Goal: Transaction & Acquisition: Book appointment/travel/reservation

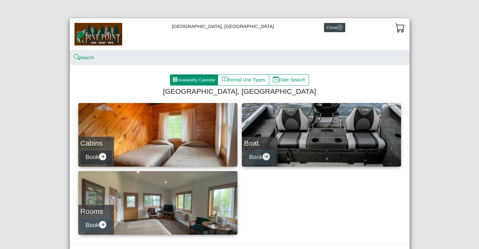
click at [97, 154] on button "Book" at bounding box center [96, 157] width 31 height 14
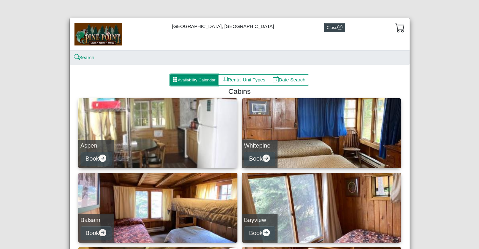
click at [192, 79] on button "Availability Calendar" at bounding box center [194, 80] width 48 height 11
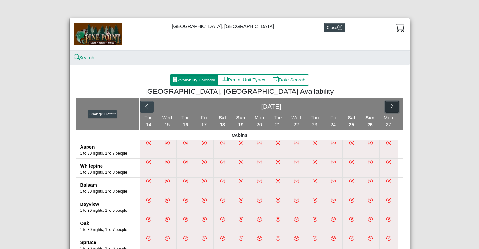
click at [390, 107] on icon "chevron right" at bounding box center [392, 107] width 6 height 6
click at [390, 108] on div "[DATE] [DATE]" at bounding box center [272, 106] width 264 height 16
click at [348, 104] on button "button" at bounding box center [350, 106] width 14 height 11
click at [391, 106] on icon "chevron right" at bounding box center [392, 106] width 3 height 5
click at [347, 107] on icon "chevron right" at bounding box center [349, 107] width 6 height 6
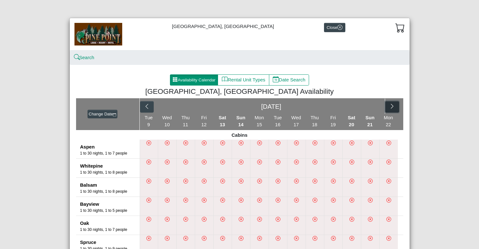
click at [390, 105] on icon "chevron right" at bounding box center [392, 107] width 6 height 6
click at [349, 106] on icon "chevron right" at bounding box center [349, 107] width 6 height 6
click at [294, 79] on button "Date Search" at bounding box center [289, 80] width 40 height 11
select select "*"
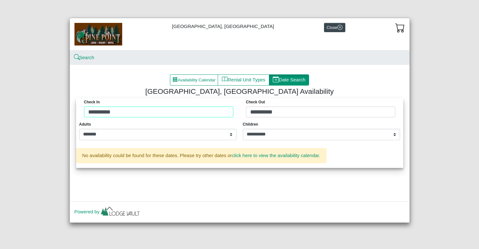
click at [143, 107] on div "**********" at bounding box center [240, 109] width 324 height 22
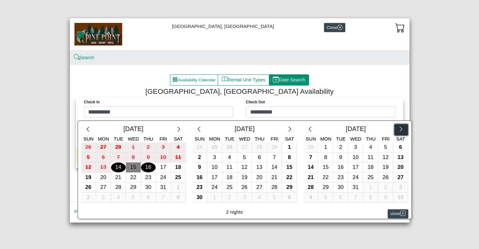
click at [402, 128] on icon "chevron right" at bounding box center [401, 129] width 6 height 6
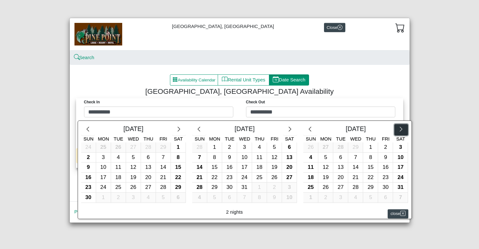
click at [402, 128] on icon "chevron right" at bounding box center [401, 129] width 6 height 6
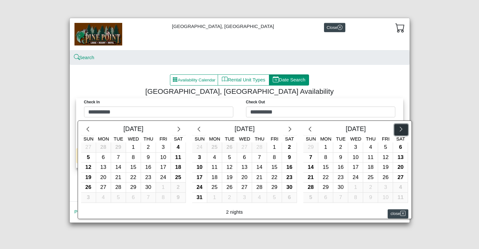
click at [402, 128] on icon "chevron right" at bounding box center [401, 129] width 6 height 6
click at [212, 146] on div "1" at bounding box center [214, 148] width 15 height 10
type input "********"
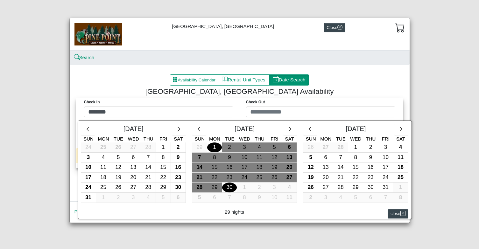
click at [232, 188] on div "30" at bounding box center [229, 188] width 15 height 10
type input "*********"
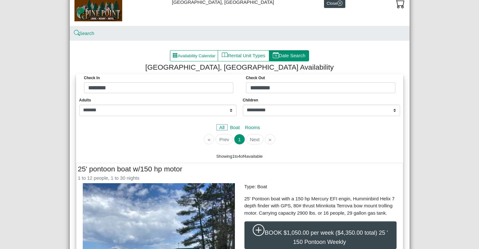
scroll to position [19, 0]
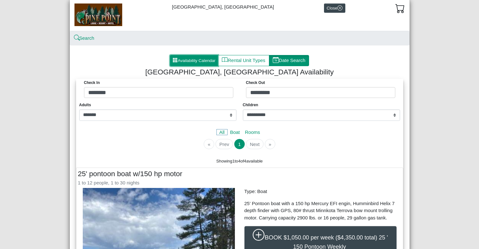
click at [194, 61] on button "Availability Calendar" at bounding box center [194, 60] width 48 height 11
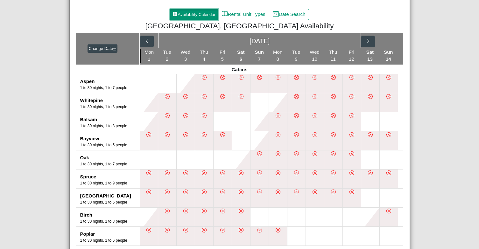
scroll to position [58, 0]
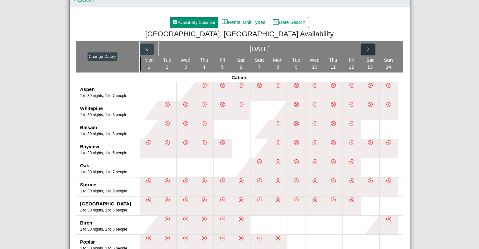
click at [367, 50] on icon "chevron right" at bounding box center [368, 48] width 3 height 5
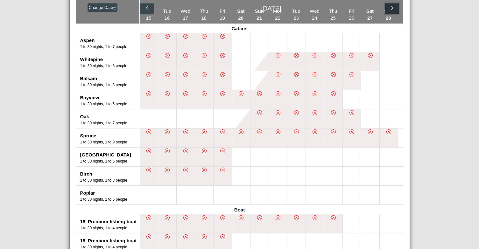
scroll to position [109, 0]
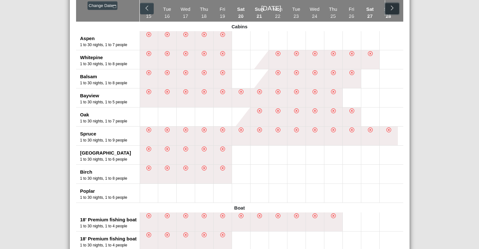
click at [389, 8] on icon "chevron right" at bounding box center [392, 8] width 6 height 6
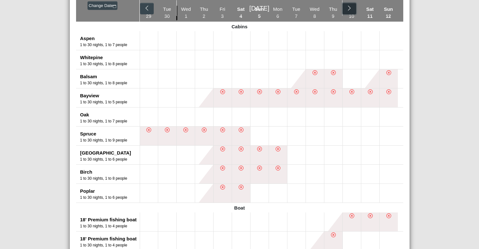
scroll to position [0, 0]
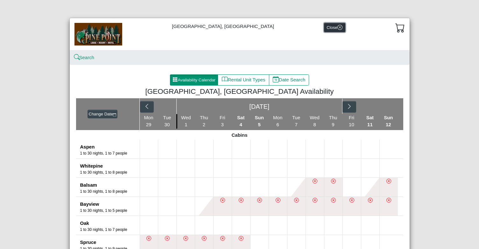
click at [338, 27] on icon "x circle" at bounding box center [340, 27] width 5 height 5
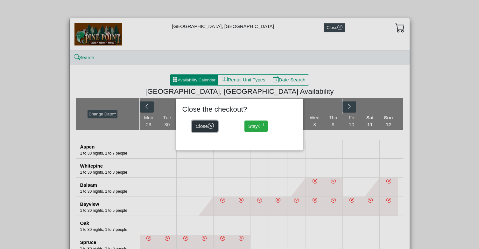
click at [210, 124] on icon "x circle" at bounding box center [211, 126] width 6 height 6
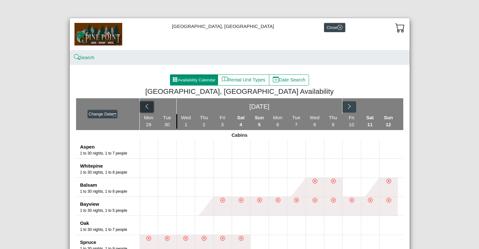
click at [140, 105] on button "button" at bounding box center [147, 106] width 14 height 11
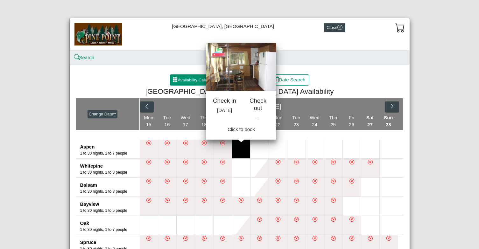
click at [244, 148] on button at bounding box center [241, 149] width 18 height 19
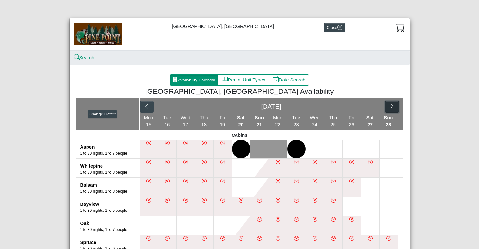
click at [389, 107] on icon "chevron right" at bounding box center [392, 107] width 6 height 6
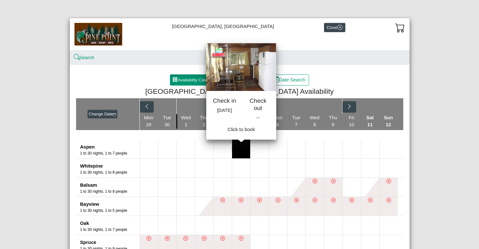
click at [238, 142] on button at bounding box center [241, 149] width 18 height 19
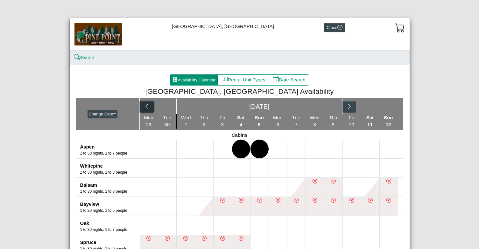
click at [145, 109] on icon "chevron left" at bounding box center [147, 107] width 6 height 6
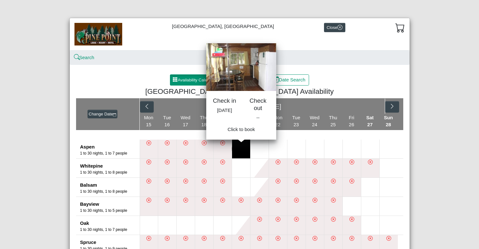
click at [240, 149] on button at bounding box center [241, 149] width 18 height 19
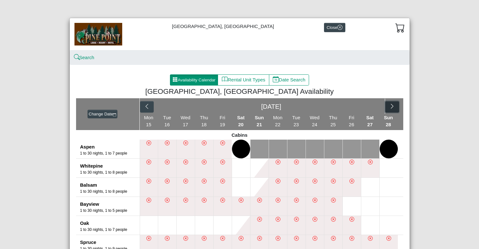
click at [391, 106] on icon "chevron right" at bounding box center [392, 107] width 6 height 6
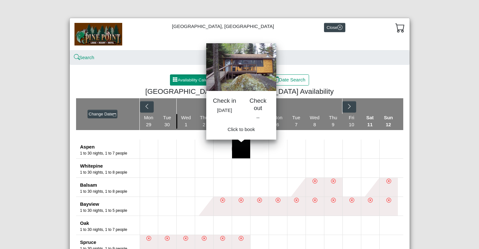
click at [233, 145] on button at bounding box center [241, 149] width 18 height 19
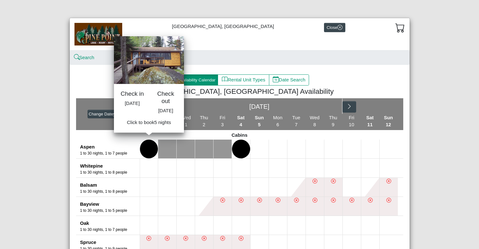
click at [143, 149] on button at bounding box center [149, 149] width 18 height 19
click at [150, 127] on span "Book 5 night s" at bounding box center [148, 124] width 29 height 5
select select "*"
